Goal: Task Accomplishment & Management: Use online tool/utility

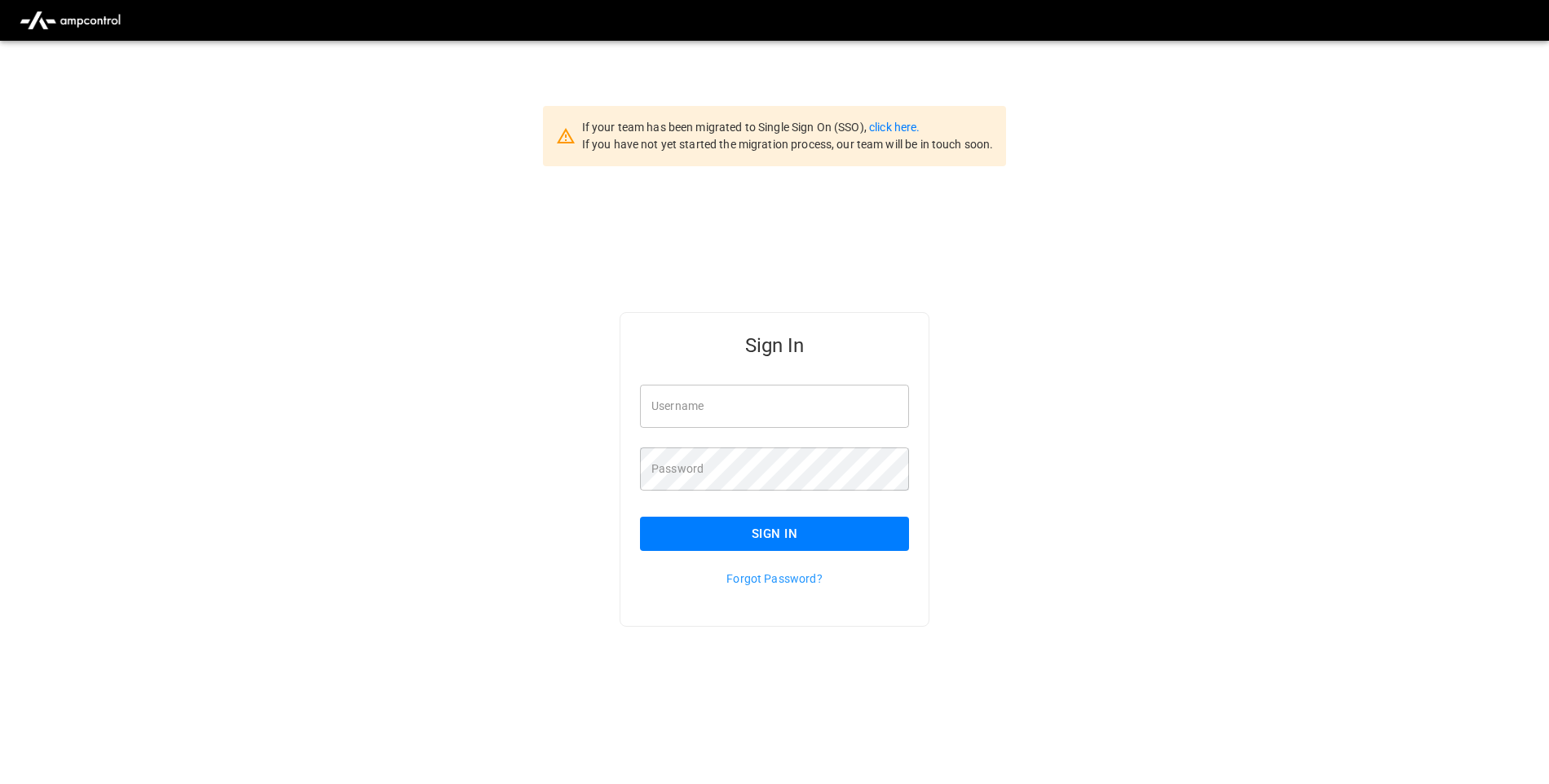
type input "**********"
click at [802, 533] on button "Sign In" at bounding box center [774, 534] width 269 height 34
